Goal: Transaction & Acquisition: Purchase product/service

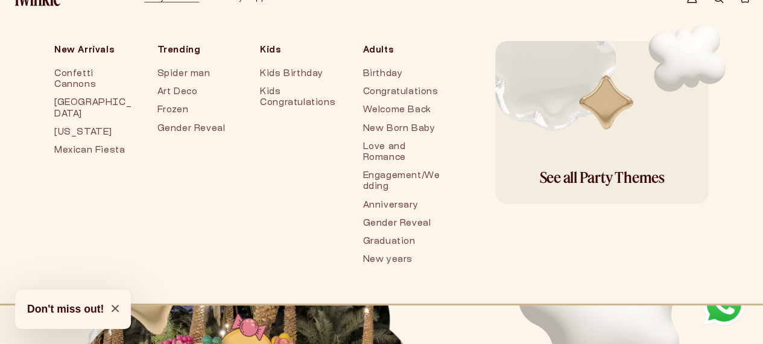
scroll to position [60, 0]
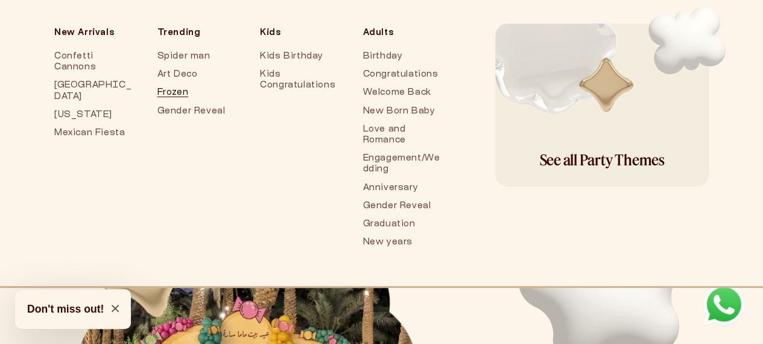
click at [158, 85] on link "Frozen" at bounding box center [196, 93] width 79 height 18
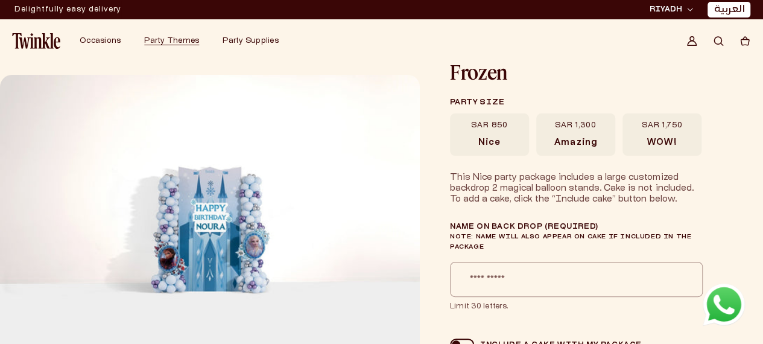
click at [592, 145] on span "Amazing" at bounding box center [575, 143] width 42 height 11
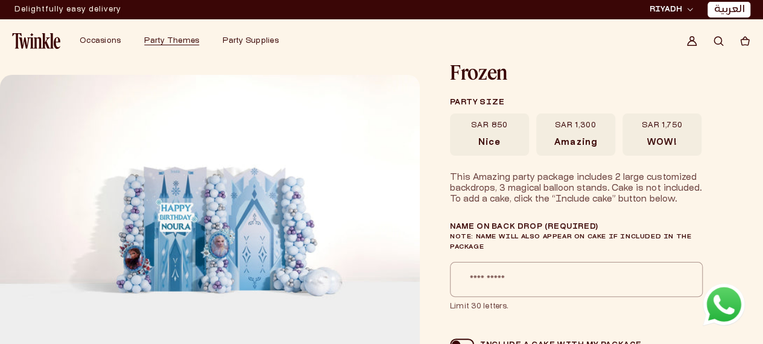
scroll to position [60, 0]
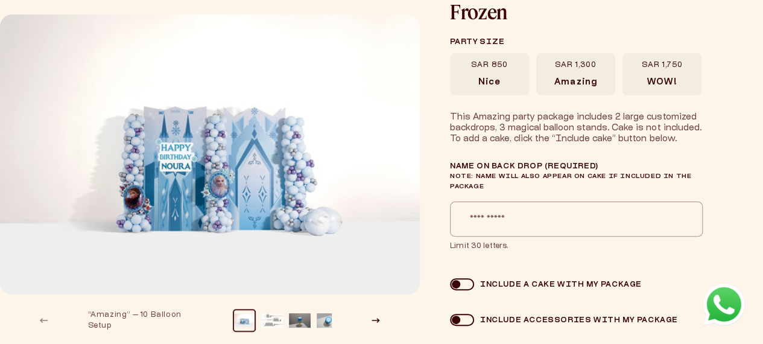
click at [675, 83] on span "WOW!" at bounding box center [662, 82] width 30 height 11
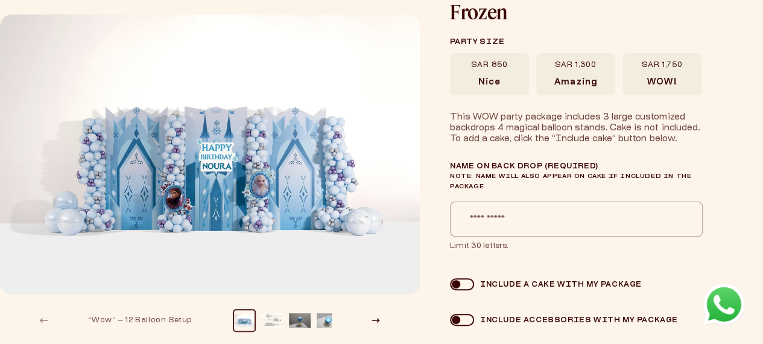
click at [275, 315] on button "Load image 2 in gallery view" at bounding box center [272, 320] width 22 height 22
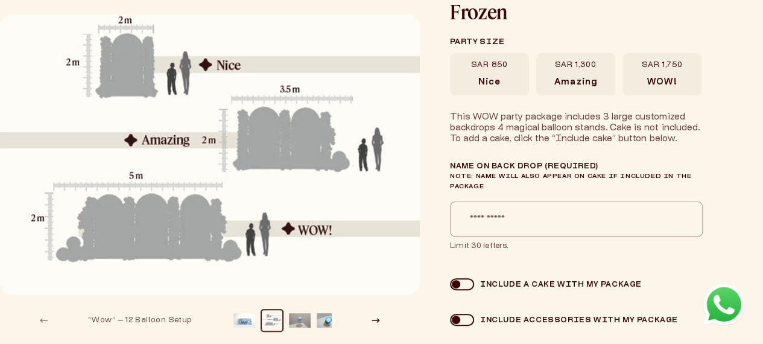
click at [303, 320] on button "Load image 3 in gallery view" at bounding box center [300, 320] width 22 height 22
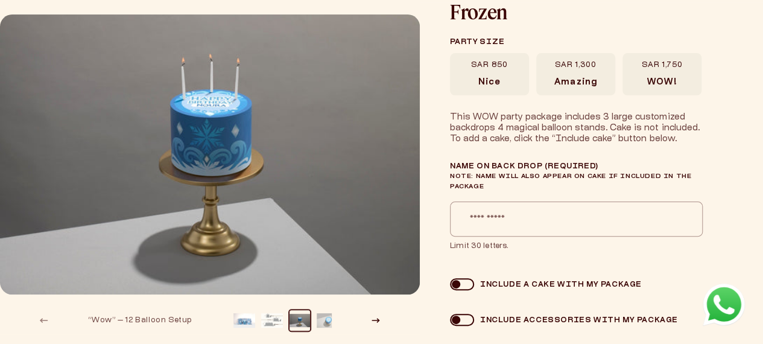
click at [322, 312] on button "Load image 4 in gallery view" at bounding box center [328, 320] width 22 height 22
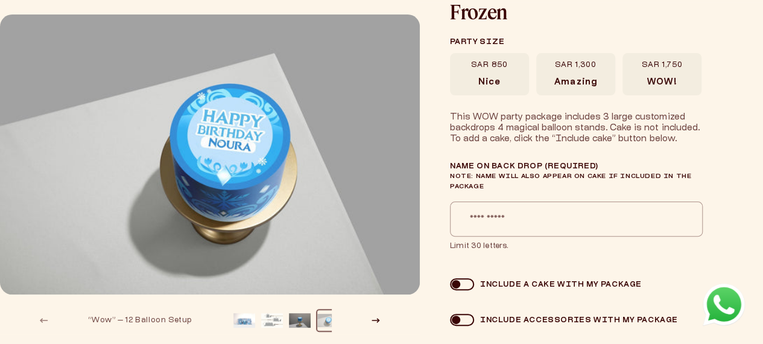
scroll to position [0, 10]
click at [285, 318] on button "Load image 3 in gallery view" at bounding box center [290, 320] width 22 height 22
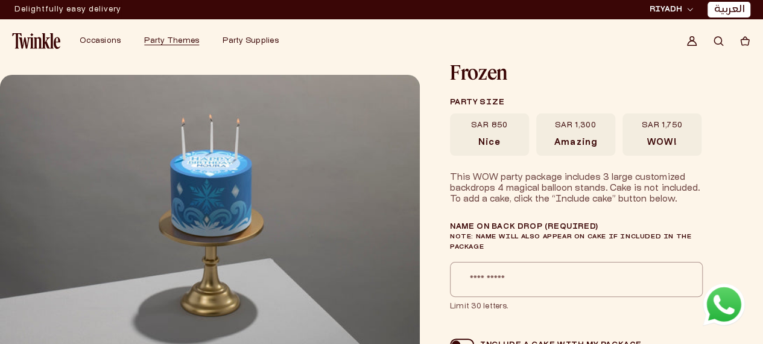
scroll to position [60, 0]
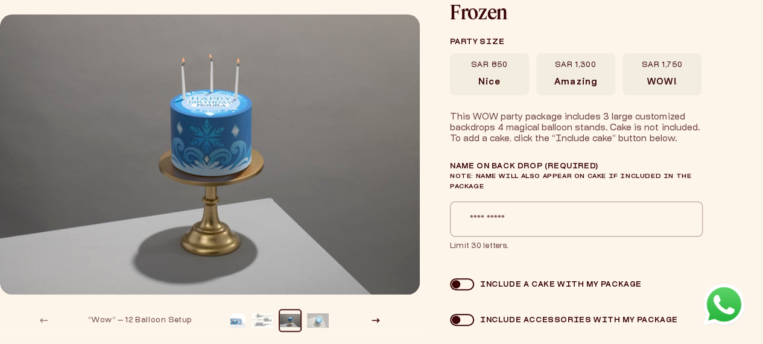
click at [311, 323] on button "Load image 4 in gallery view" at bounding box center [318, 320] width 22 height 22
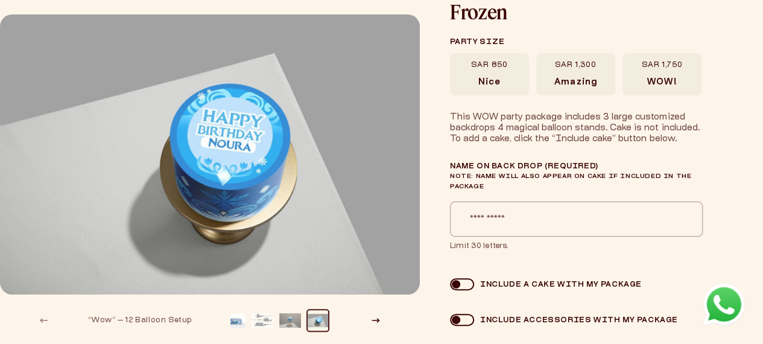
click at [289, 312] on button "Load image 3 in gallery view" at bounding box center [290, 320] width 22 height 22
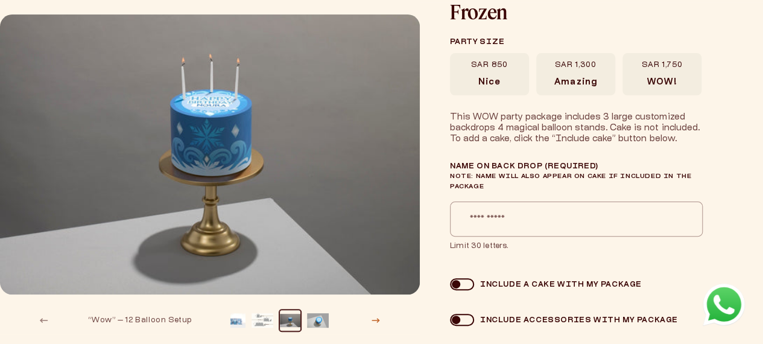
click at [373, 324] on button "Slide right" at bounding box center [375, 320] width 27 height 27
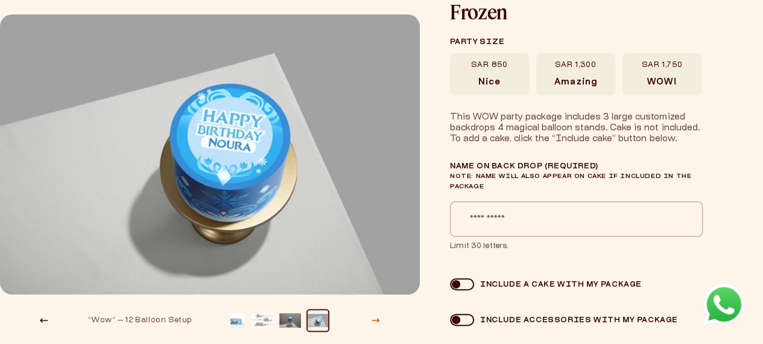
click at [373, 324] on button "Slide right" at bounding box center [375, 320] width 27 height 27
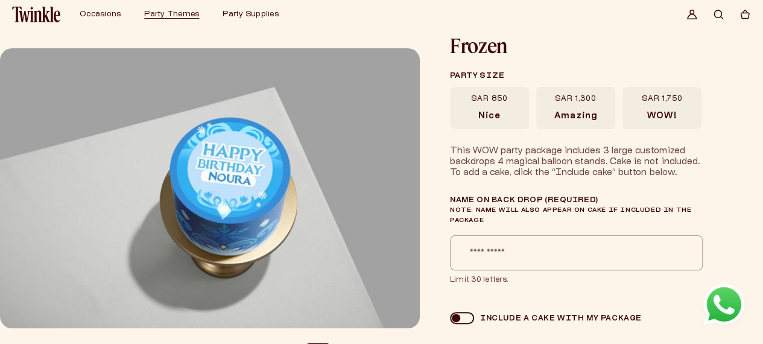
scroll to position [0, 0]
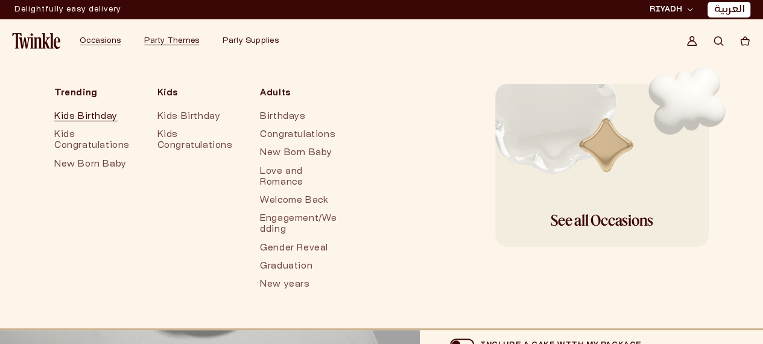
click at [105, 112] on link "Kids Birthday" at bounding box center [93, 117] width 79 height 18
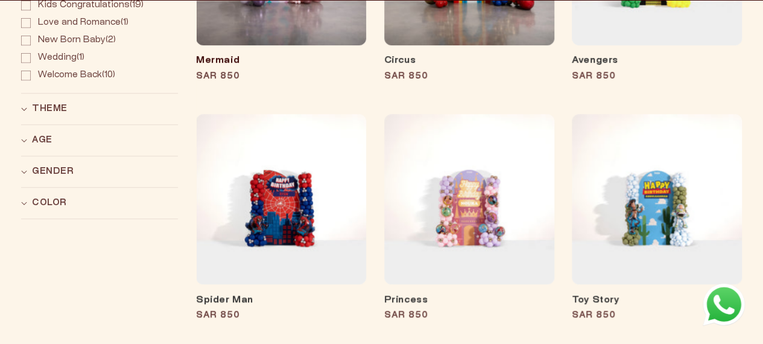
scroll to position [422, 0]
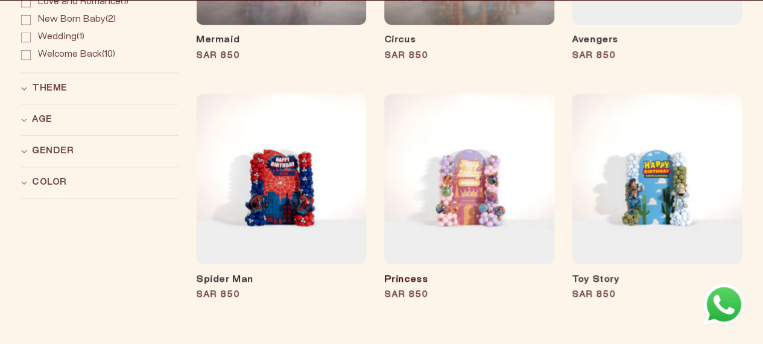
click at [485, 274] on link "Princess" at bounding box center [469, 280] width 170 height 12
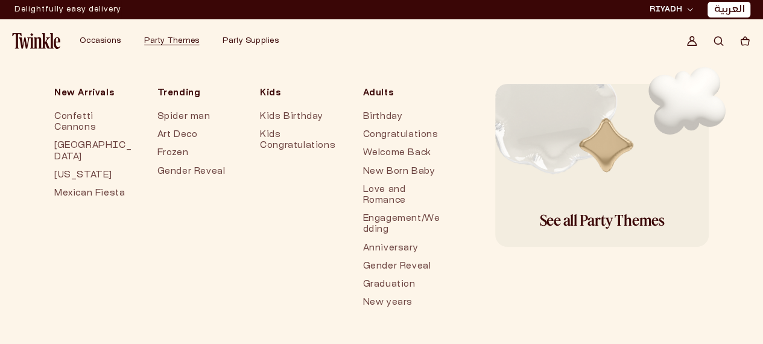
click at [168, 37] on span "Party Themes" at bounding box center [171, 40] width 55 height 7
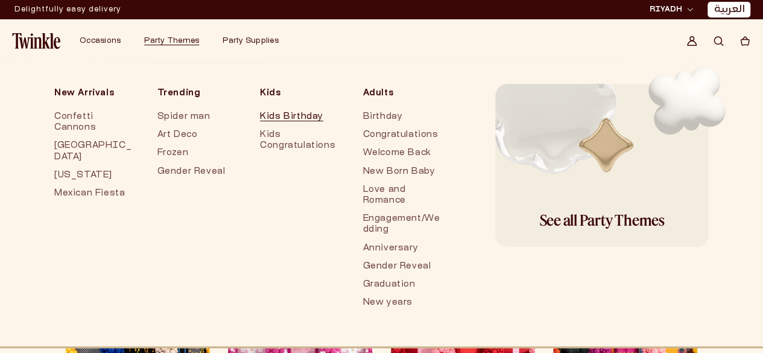
click at [278, 115] on link "Kids Birthday" at bounding box center [299, 117] width 79 height 18
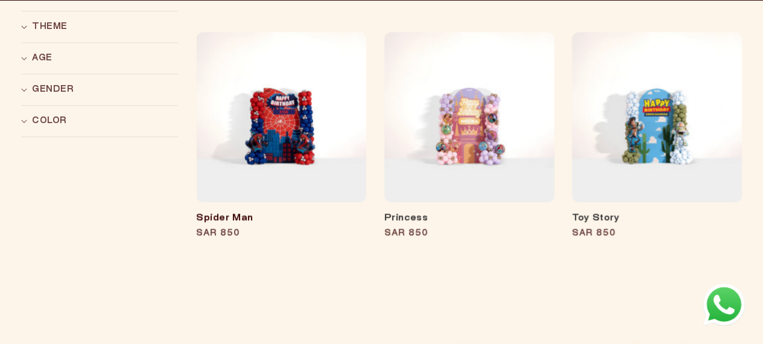
scroll to position [543, 0]
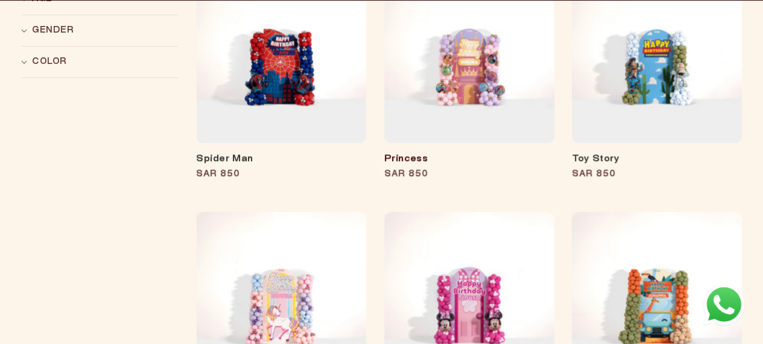
click at [464, 153] on link "Princess" at bounding box center [469, 159] width 170 height 12
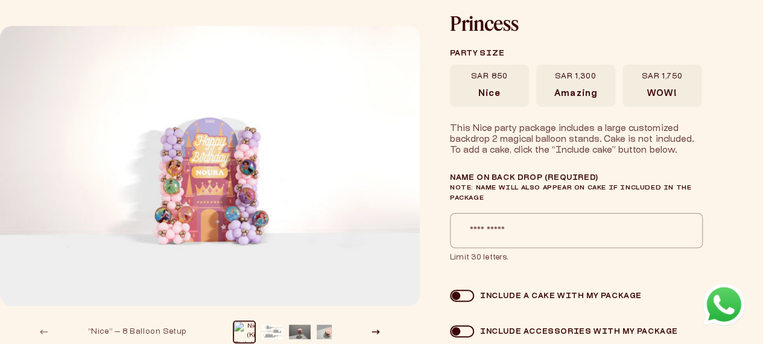
scroll to position [60, 0]
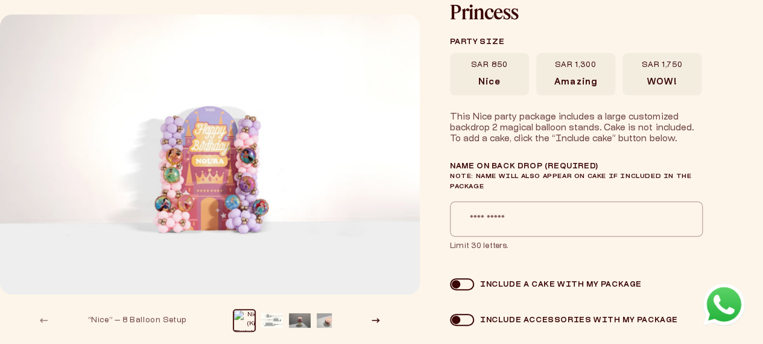
click at [556, 71] on label "SAR 1,300 Amazing" at bounding box center [575, 74] width 79 height 42
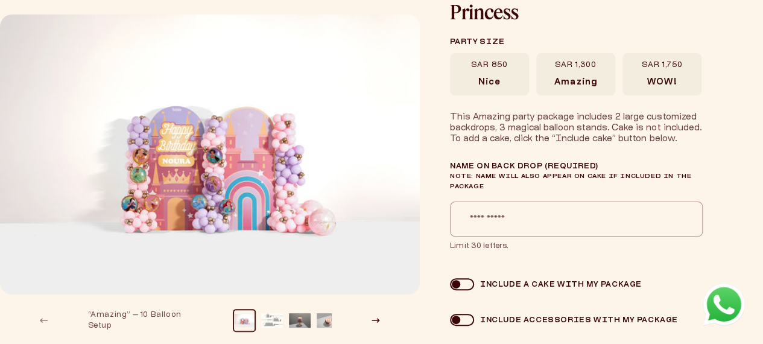
click at [664, 68] on span "SAR 1,750" at bounding box center [661, 65] width 41 height 10
